Goal: Task Accomplishment & Management: Use online tool/utility

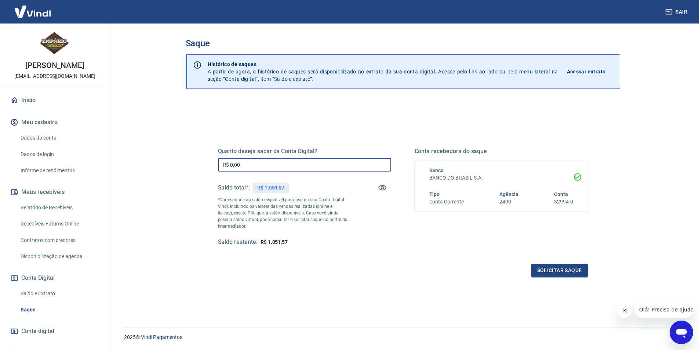
drag, startPoint x: 246, startPoint y: 165, endPoint x: 230, endPoint y: 167, distance: 15.9
click at [230, 167] on input "R$ 0,00" at bounding box center [304, 165] width 173 height 14
type input "R$ 1.051,57"
click at [409, 265] on div "Solicitar saque" at bounding box center [403, 271] width 370 height 14
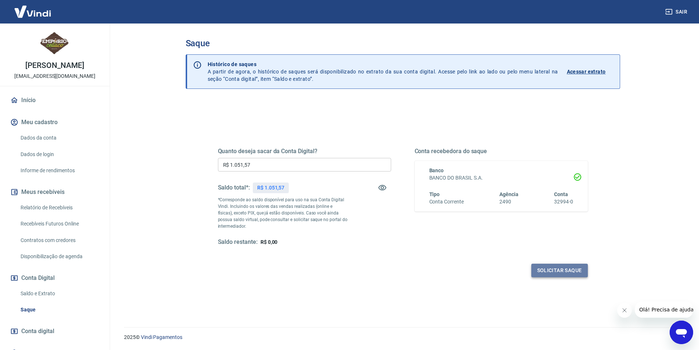
click at [560, 269] on button "Solicitar saque" at bounding box center [560, 271] width 57 height 14
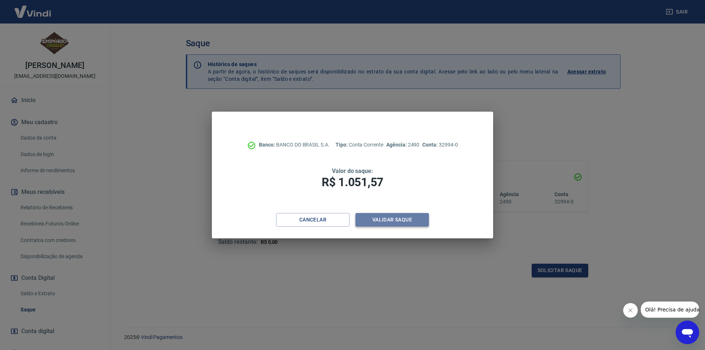
click at [385, 219] on button "Validar saque" at bounding box center [391, 220] width 73 height 14
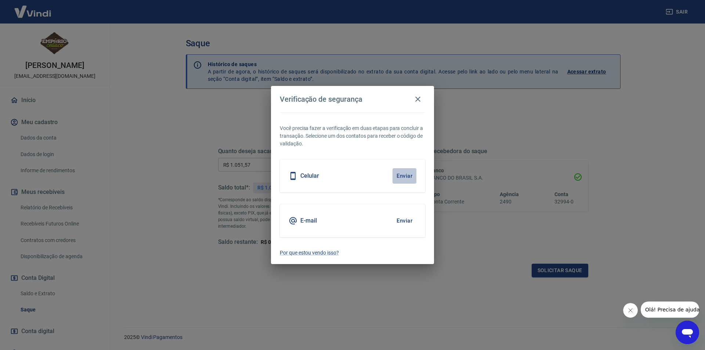
click at [405, 174] on button "Enviar" at bounding box center [404, 175] width 24 height 15
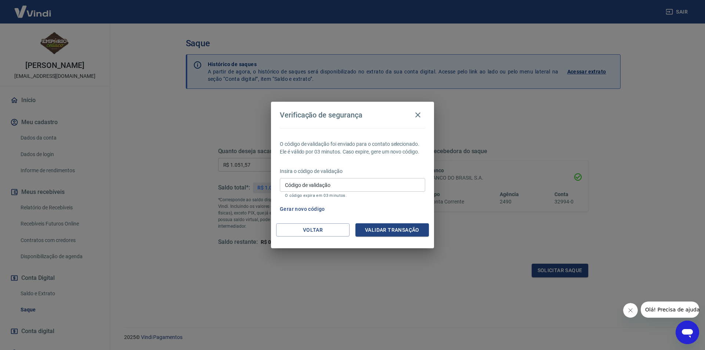
click at [315, 184] on div "Código de validação Código de validação O código expira em 03 minutos." at bounding box center [352, 188] width 145 height 20
type input "602654"
click at [384, 228] on button "Validar transação" at bounding box center [391, 230] width 73 height 14
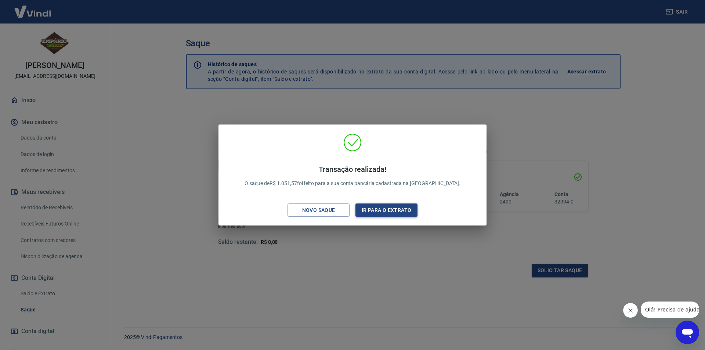
click at [373, 210] on button "Ir para o extrato" at bounding box center [386, 210] width 62 height 14
